Goal: Obtain resource: Obtain resource

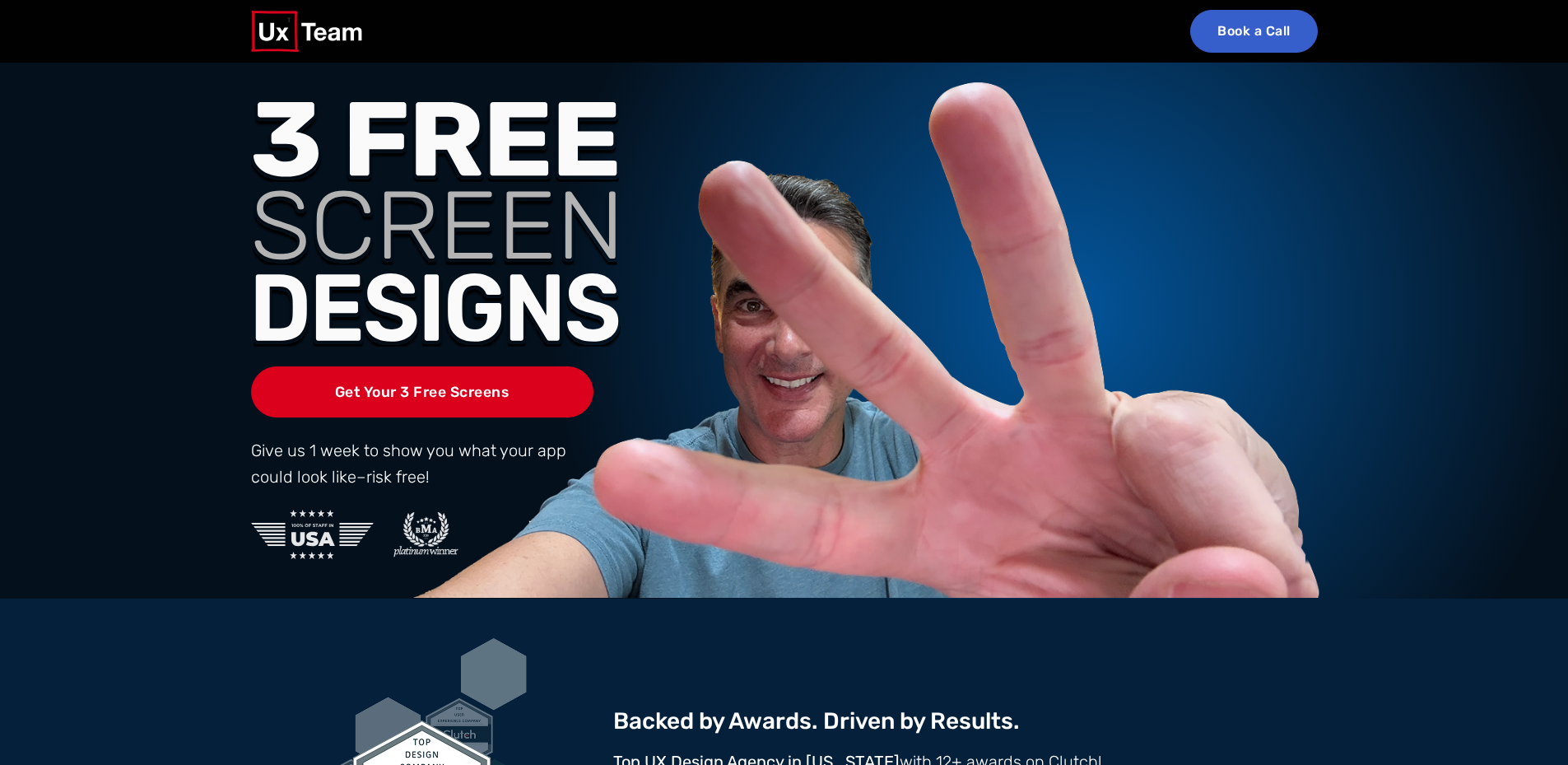
click at [1292, 254] on div "Get Your 3 Free Screens Give us 1 week to show you what your app could look lik…" at bounding box center [784, 330] width 1086 height 536
click at [1394, 224] on section "Get Your 3 Free Screens Give us 1 week to show you what your app could look lik…" at bounding box center [784, 330] width 1568 height 536
click at [281, 29] on img at bounding box center [307, 30] width 112 height 41
